Goal: Task Accomplishment & Management: Use online tool/utility

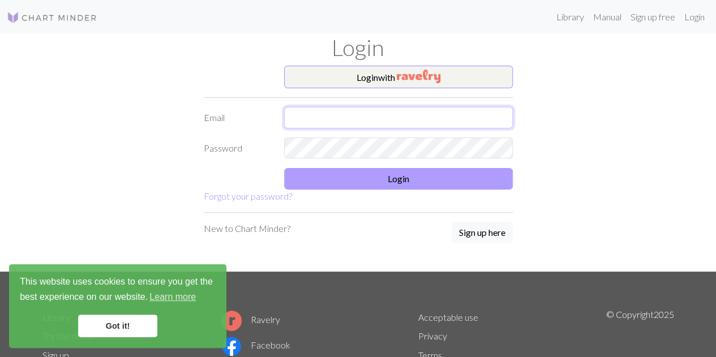
type input "[EMAIL_ADDRESS][DOMAIN_NAME]"
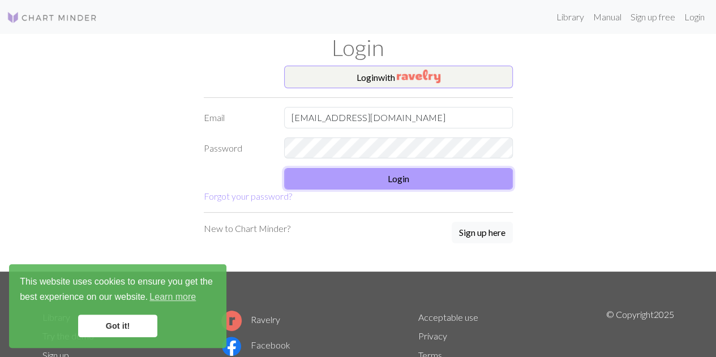
click at [400, 178] on button "Login" at bounding box center [398, 179] width 229 height 22
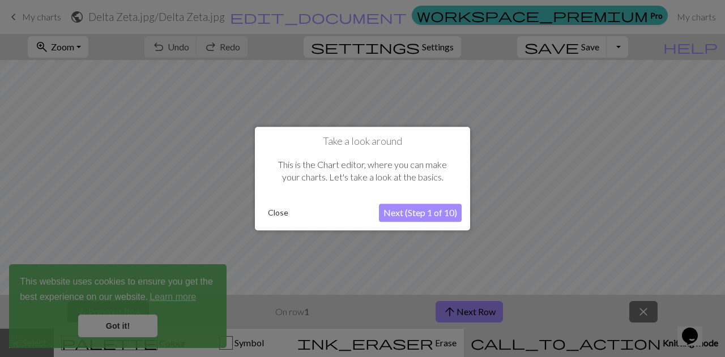
click at [108, 167] on div at bounding box center [362, 178] width 725 height 357
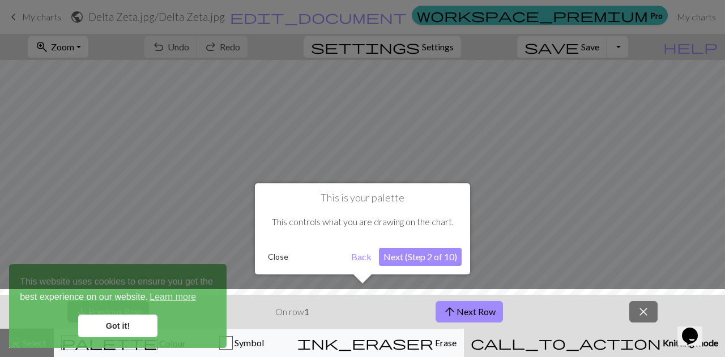
click at [44, 18] on div at bounding box center [362, 178] width 725 height 357
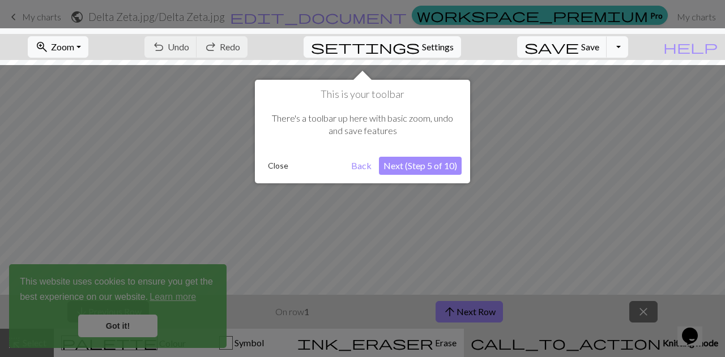
click at [44, 18] on div at bounding box center [362, 178] width 725 height 357
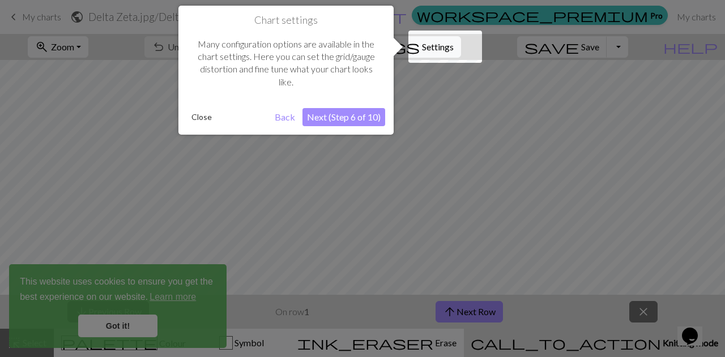
click at [197, 116] on button "Close" at bounding box center [201, 117] width 29 height 17
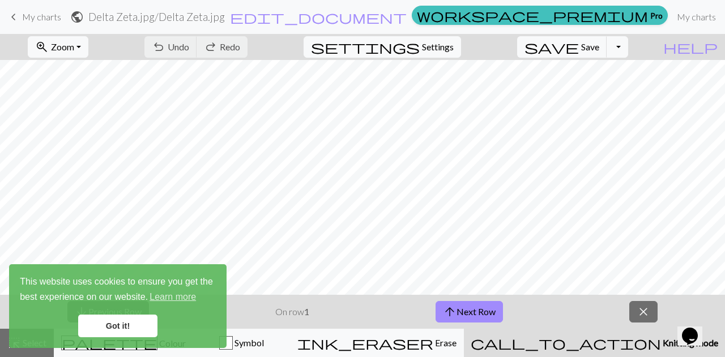
click at [48, 14] on span "My charts" at bounding box center [41, 16] width 39 height 11
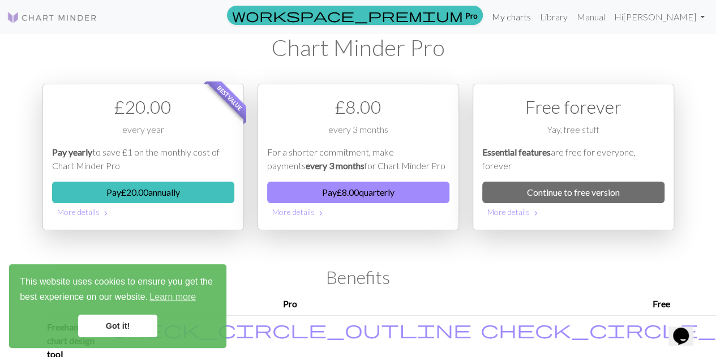
click at [515, 19] on link "My charts" at bounding box center [512, 17] width 48 height 23
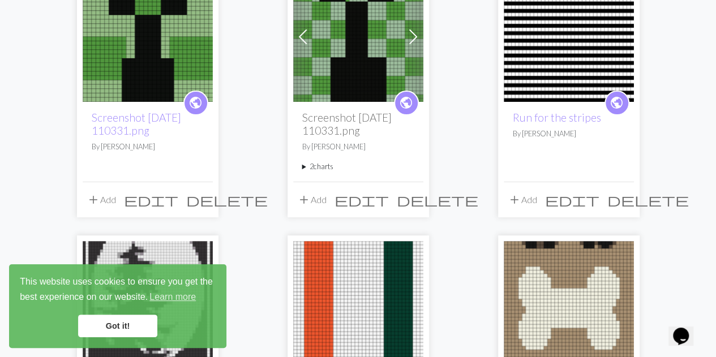
scroll to position [146, 0]
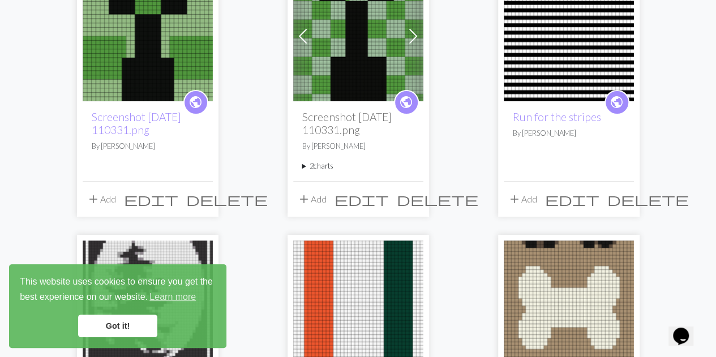
click at [561, 66] on img at bounding box center [569, 36] width 130 height 130
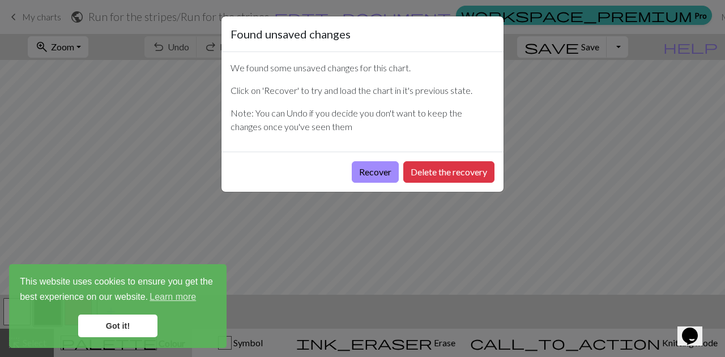
click at [133, 326] on link "Got it!" at bounding box center [117, 326] width 79 height 23
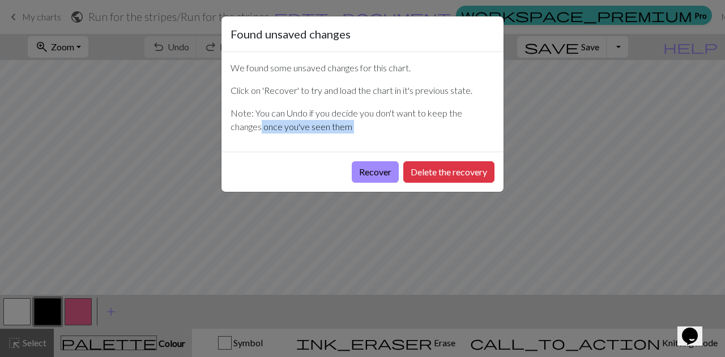
drag, startPoint x: 722, startPoint y: 105, endPoint x: 723, endPoint y: 182, distance: 77.0
click at [716, 182] on div "Found unsaved changes We found some unsaved changes for this chart. Click on 'R…" at bounding box center [362, 178] width 725 height 357
click at [365, 172] on button "Recover" at bounding box center [375, 172] width 47 height 22
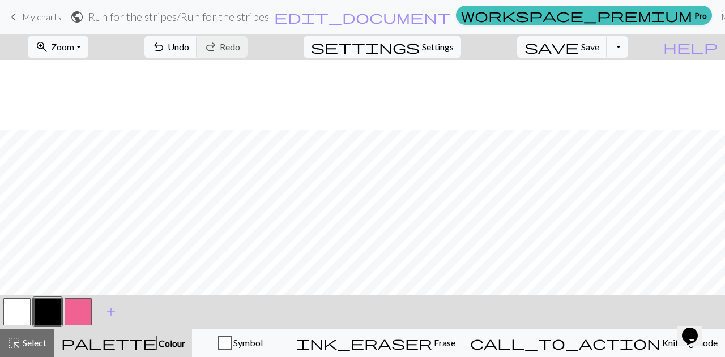
scroll to position [787, 0]
click at [80, 310] on button "button" at bounding box center [78, 311] width 27 height 27
click at [16, 318] on button "button" at bounding box center [16, 311] width 27 height 27
click at [599, 46] on span "Save" at bounding box center [590, 46] width 18 height 11
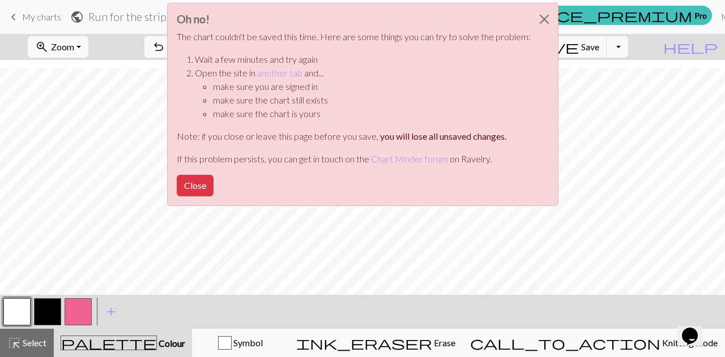
click at [679, 112] on div "Oh no! The chart couldn't be saved this time. Here are some things you can try …" at bounding box center [362, 107] width 725 height 215
click at [205, 183] on button "Close" at bounding box center [195, 186] width 37 height 22
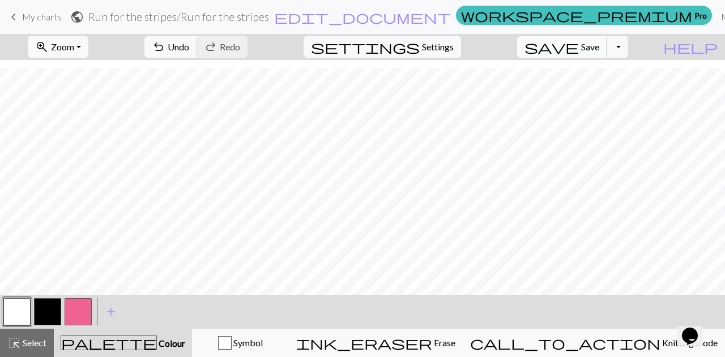
click at [599, 42] on span "Save" at bounding box center [590, 46] width 18 height 11
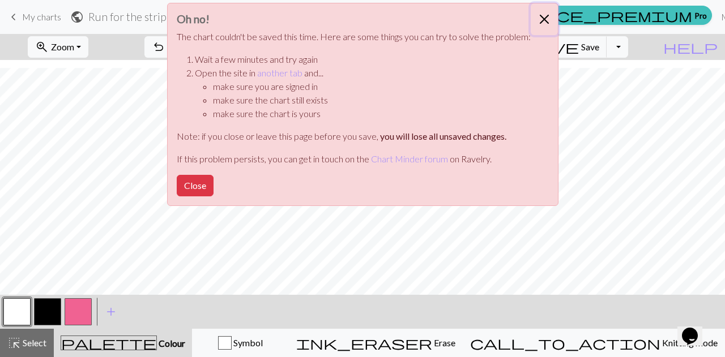
click at [546, 20] on button "Close" at bounding box center [544, 19] width 27 height 32
